Goal: Information Seeking & Learning: Find specific page/section

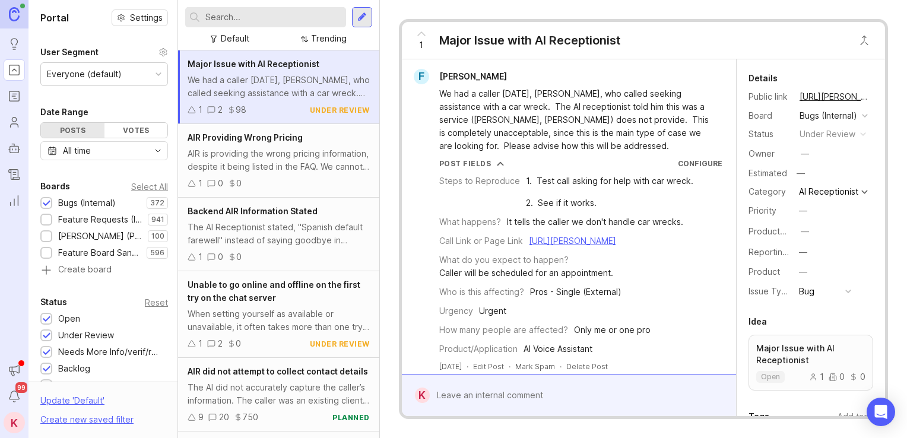
click at [302, 63] on span "Major Issue with AI Receptionist" at bounding box center [254, 64] width 132 height 10
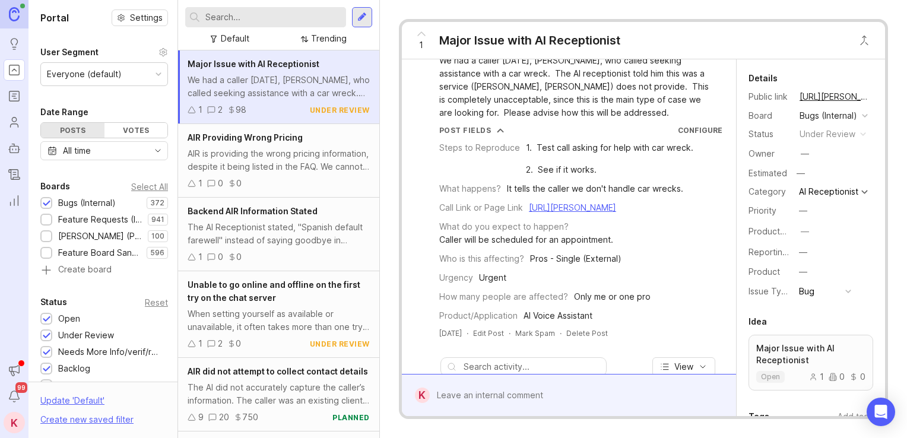
drag, startPoint x: 606, startPoint y: 101, endPoint x: 603, endPoint y: 127, distance: 26.3
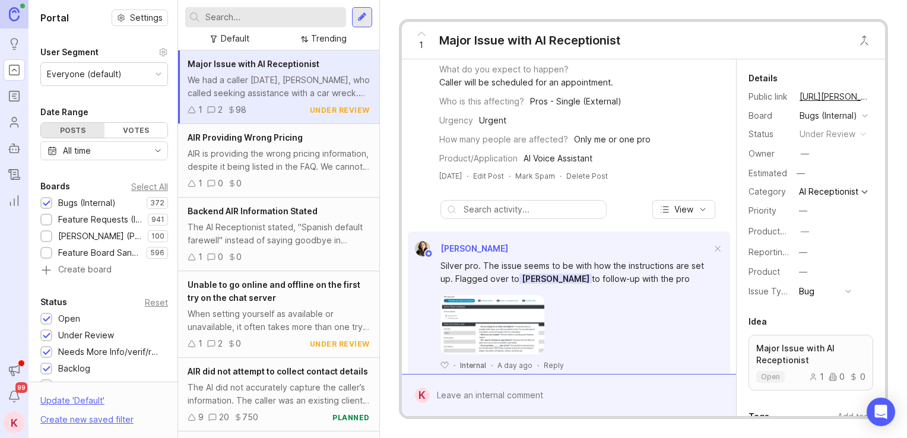
scroll to position [287, 0]
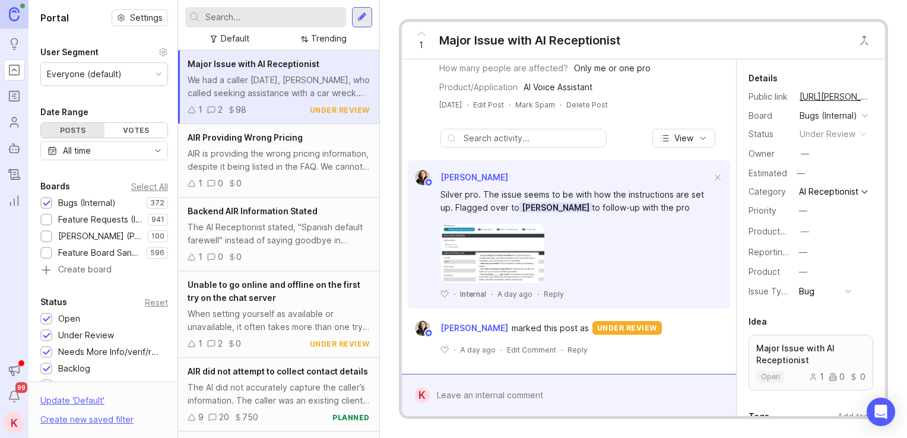
drag, startPoint x: 590, startPoint y: 154, endPoint x: 582, endPoint y: 237, distance: 83.5
click at [261, 15] on input "text" at bounding box center [273, 17] width 136 height 13
type input "a"
type input "[PERSON_NAME]"
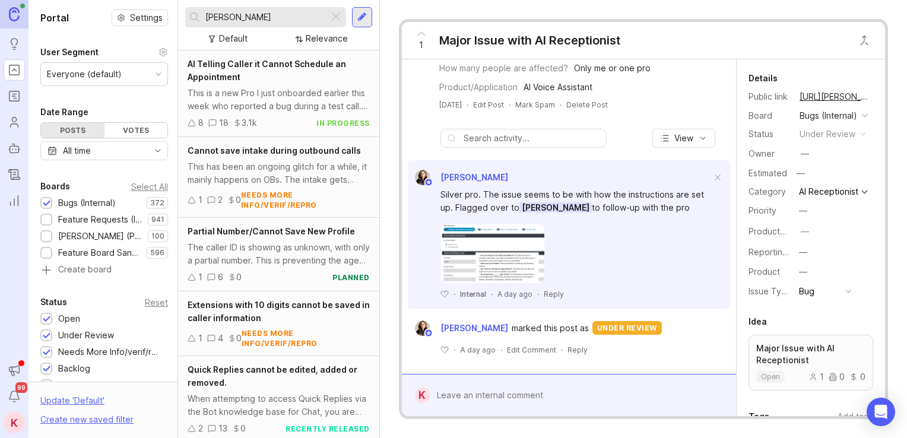
click at [258, 15] on input "[PERSON_NAME]" at bounding box center [264, 17] width 119 height 13
click at [245, 13] on input "[PERSON_NAME]" at bounding box center [264, 17] width 119 height 13
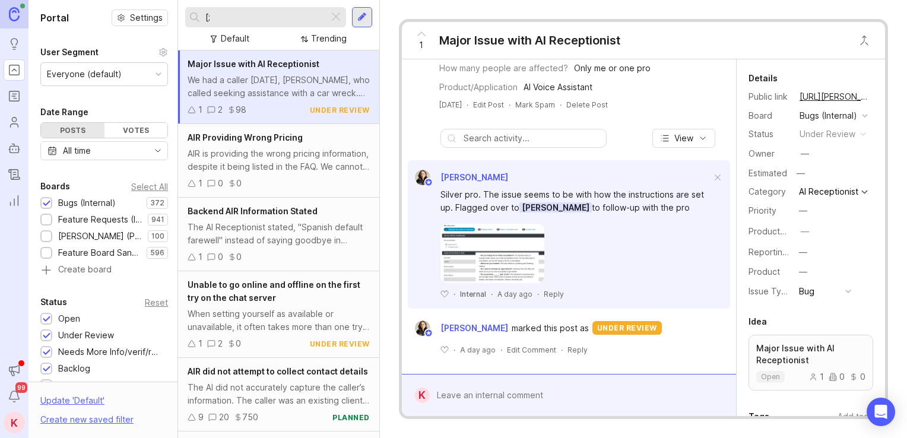
type input "["
click at [226, 17] on input "text" at bounding box center [273, 17] width 136 height 13
click at [237, 23] on input "text" at bounding box center [273, 17] width 136 height 13
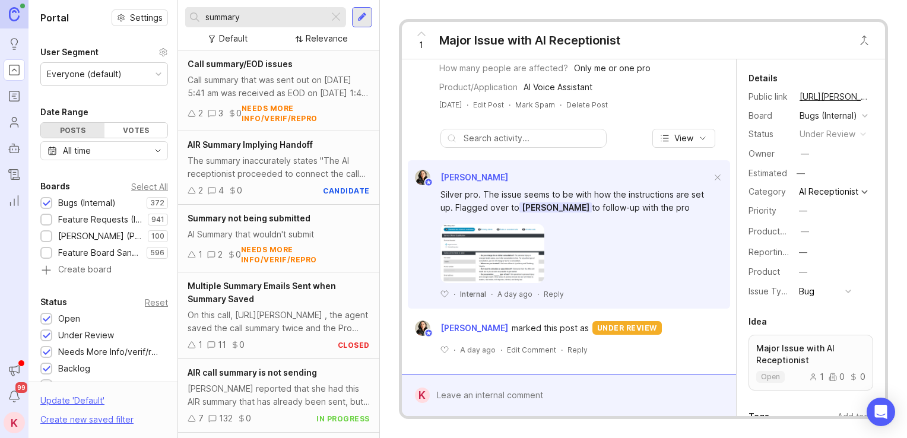
click at [254, 15] on input "summary" at bounding box center [264, 17] width 119 height 13
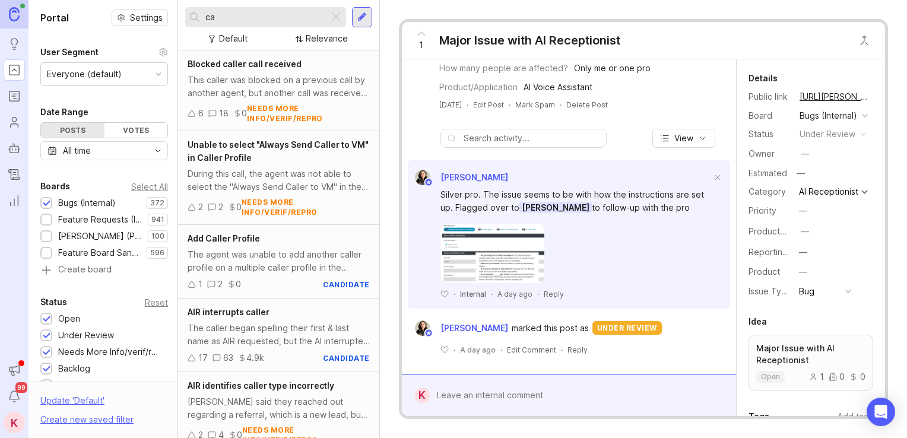
type input "c"
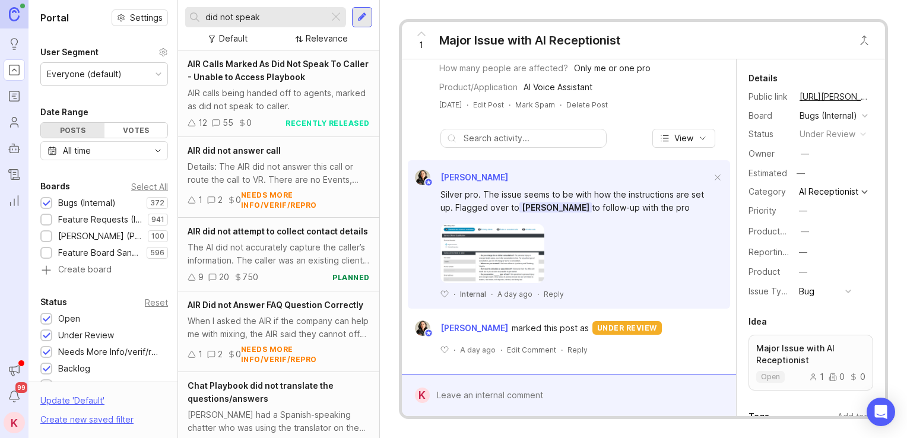
click at [302, 68] on span "AIR Calls Marked As Did Not Speak To Caller - Unable to Access Playbook" at bounding box center [278, 70] width 181 height 23
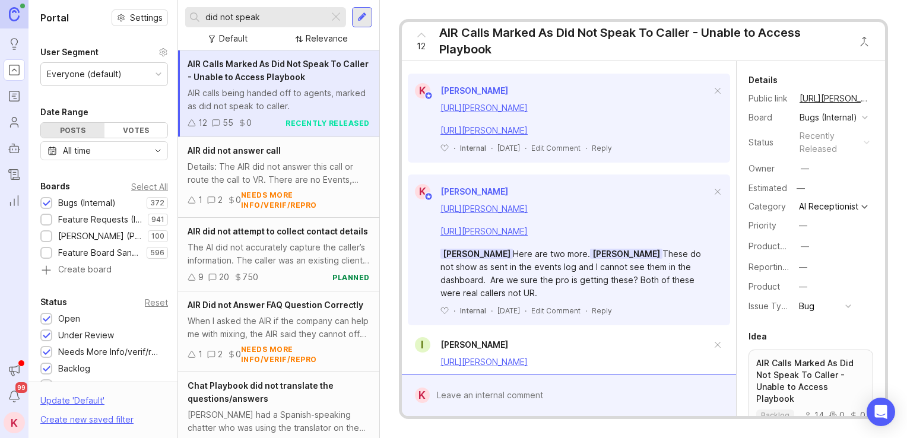
drag, startPoint x: 607, startPoint y: 147, endPoint x: 613, endPoint y: 229, distance: 82.1
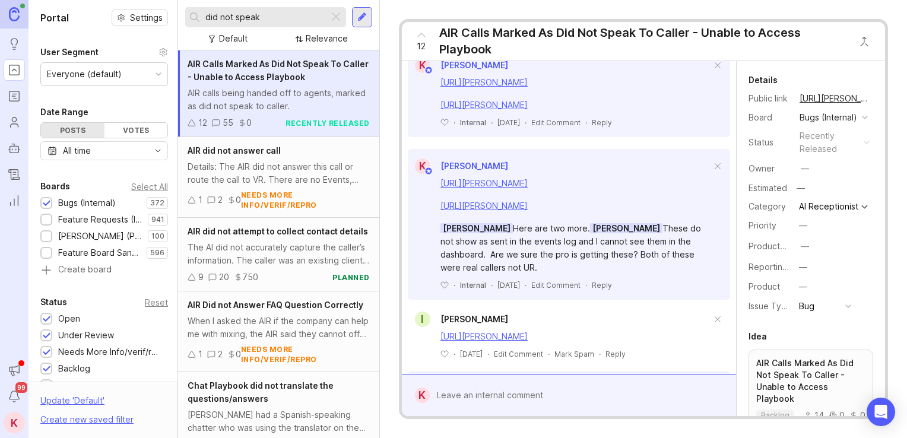
click at [528, 87] on link "[URL][PERSON_NAME]" at bounding box center [483, 82] width 87 height 10
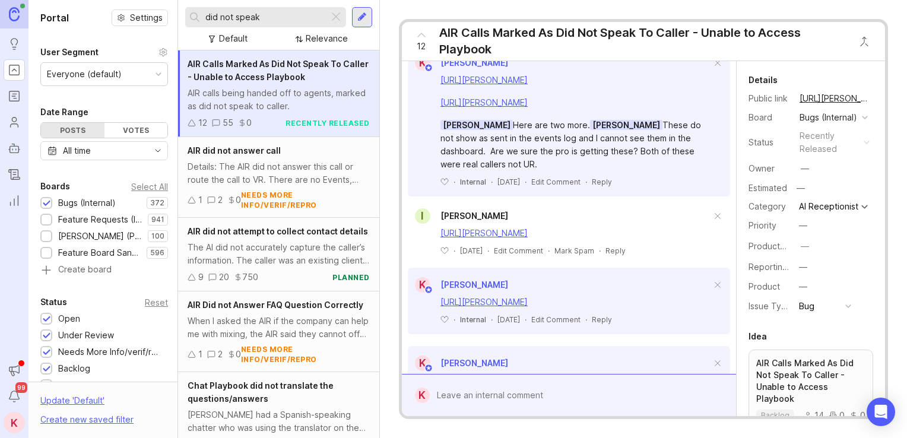
scroll to position [467, 0]
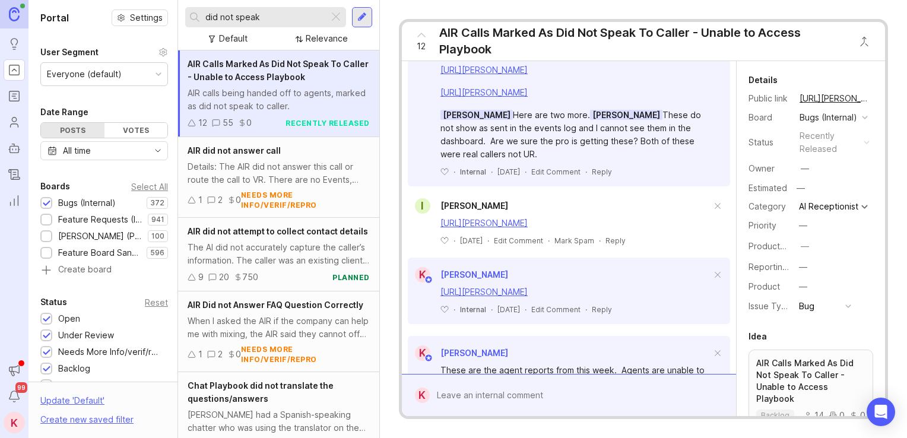
click at [272, 20] on input "did not speak" at bounding box center [264, 17] width 119 height 13
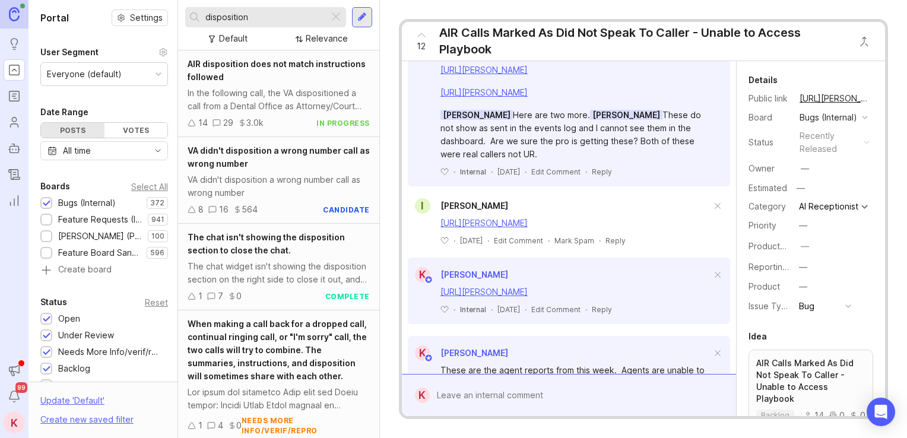
click at [264, 66] on span "AIR disposition does not match instructions followed" at bounding box center [277, 70] width 178 height 23
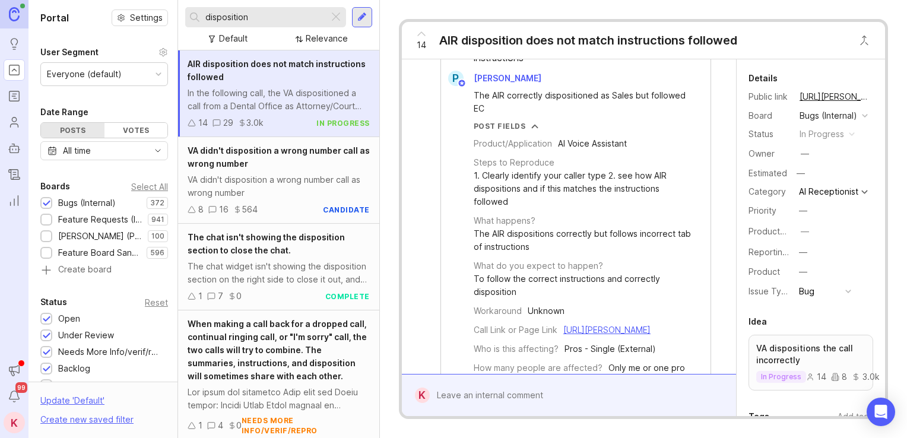
drag, startPoint x: 630, startPoint y: 80, endPoint x: 636, endPoint y: 167, distance: 87.5
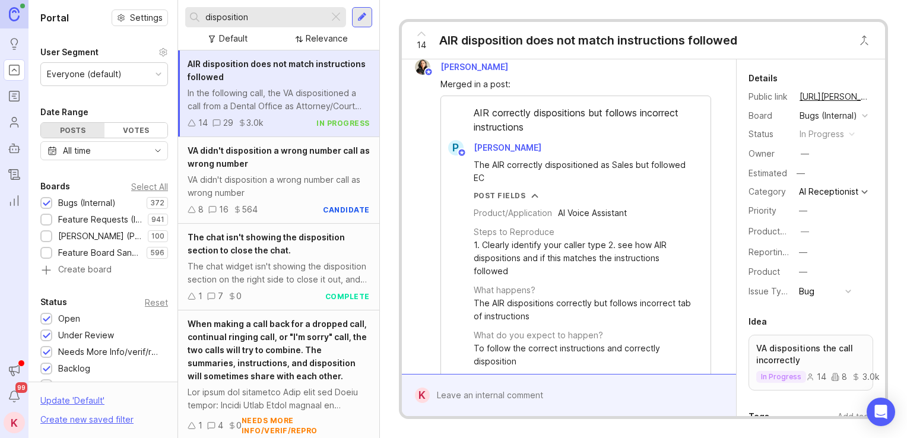
drag, startPoint x: 641, startPoint y: 178, endPoint x: 643, endPoint y: 165, distance: 13.2
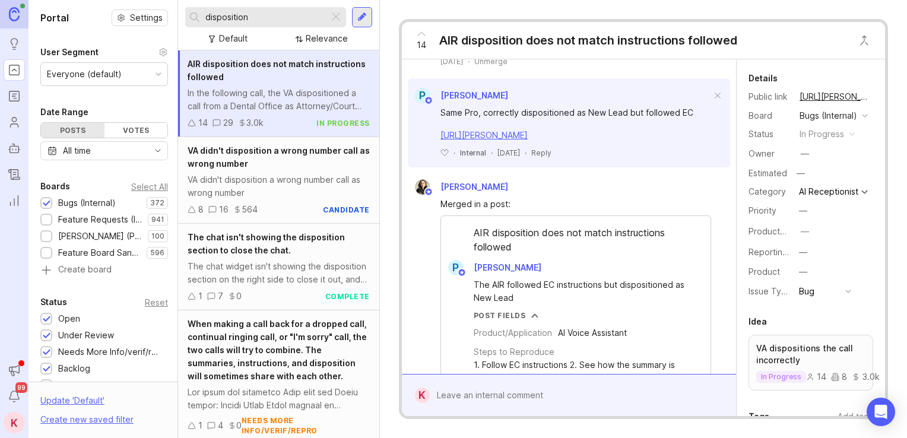
scroll to position [826, 0]
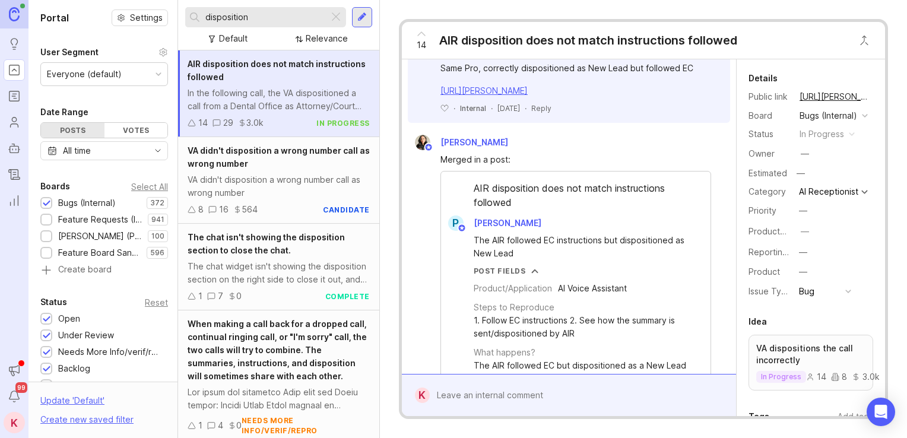
drag, startPoint x: 620, startPoint y: 166, endPoint x: 609, endPoint y: 239, distance: 73.9
drag, startPoint x: 299, startPoint y: 13, endPoint x: 182, endPoint y: 12, distance: 116.9
click at [182, 12] on div "disposition Default Relevance" at bounding box center [278, 25] width 201 height 50
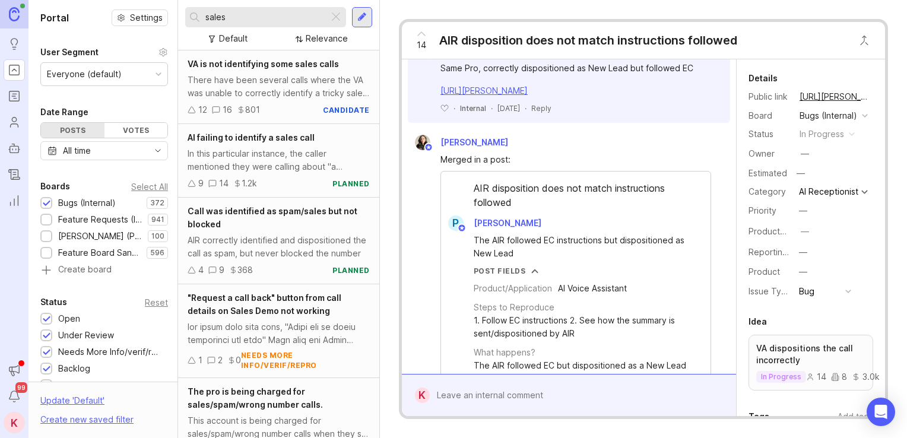
type input "sales"
click at [313, 87] on div "There have been several calls where the VA was unable to correctly identify a t…" at bounding box center [279, 87] width 182 height 26
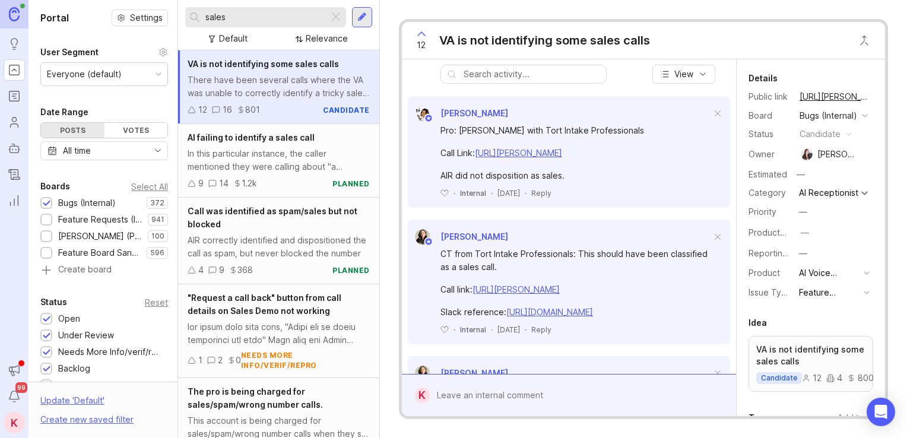
scroll to position [383, 0]
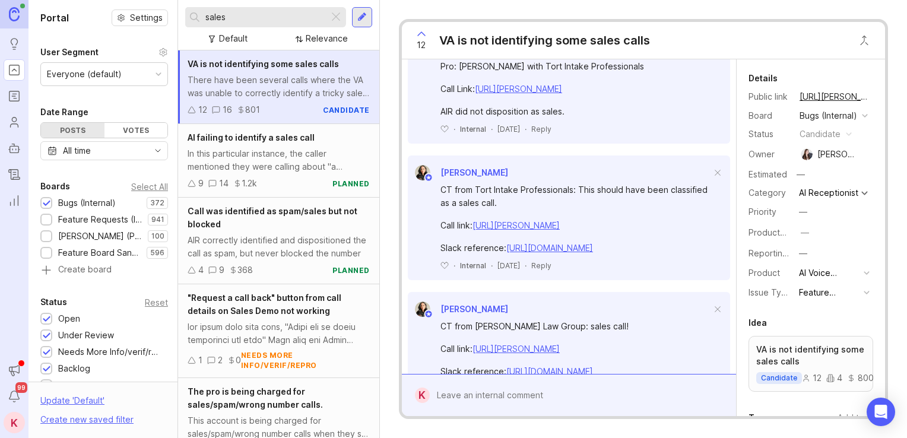
drag, startPoint x: 577, startPoint y: 107, endPoint x: 580, endPoint y: 185, distance: 78.4
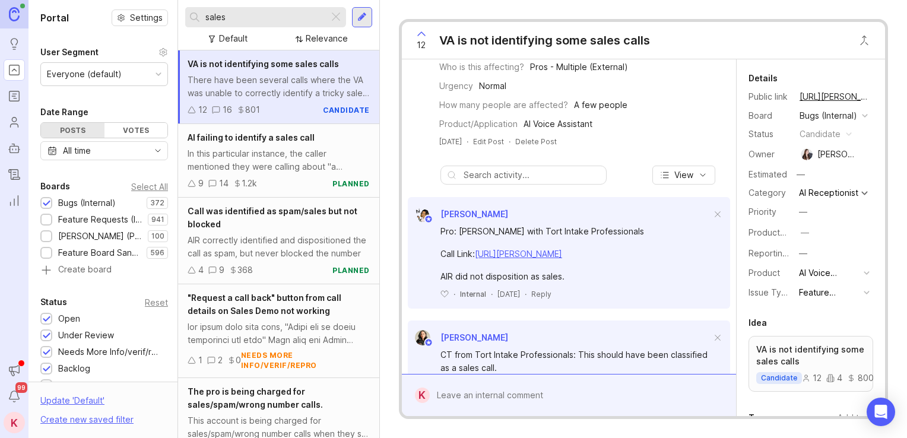
drag, startPoint x: 596, startPoint y: 175, endPoint x: 100, endPoint y: 160, distance: 496.5
